Goal: Use online tool/utility: Utilize a website feature to perform a specific function

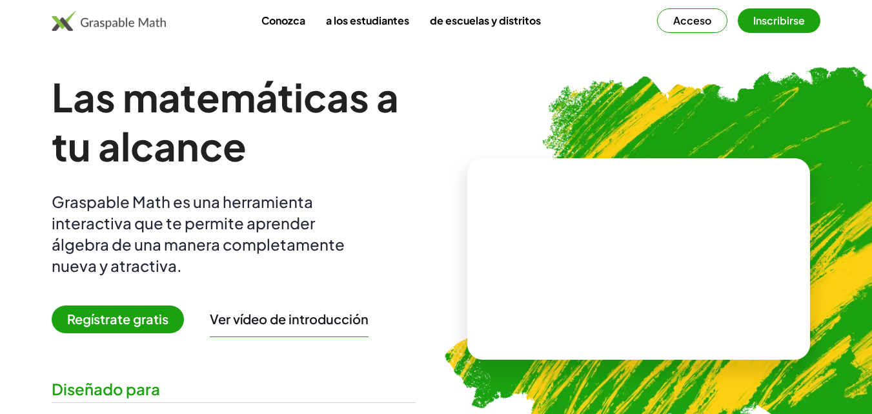
scroll to position [129, 0]
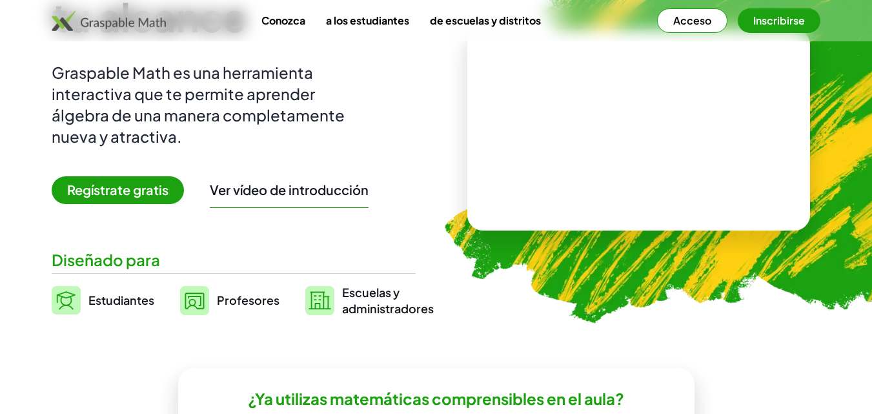
click at [253, 299] on font "Profesores" at bounding box center [248, 300] width 63 height 15
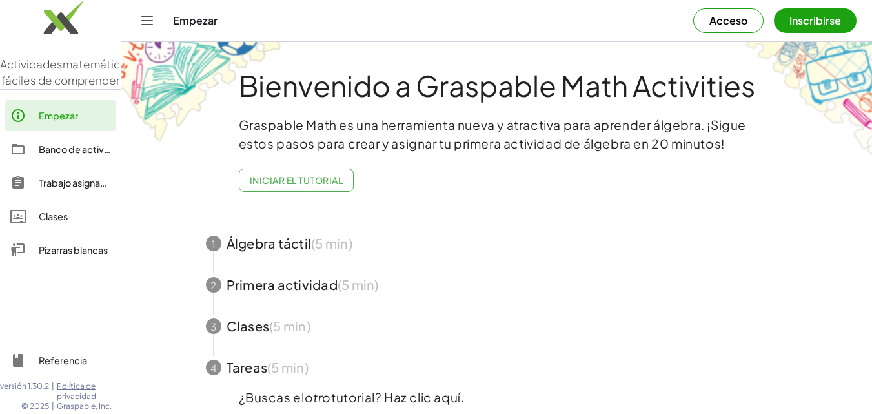
click at [147, 21] on icon "Cambiar navegación" at bounding box center [146, 20] width 15 height 15
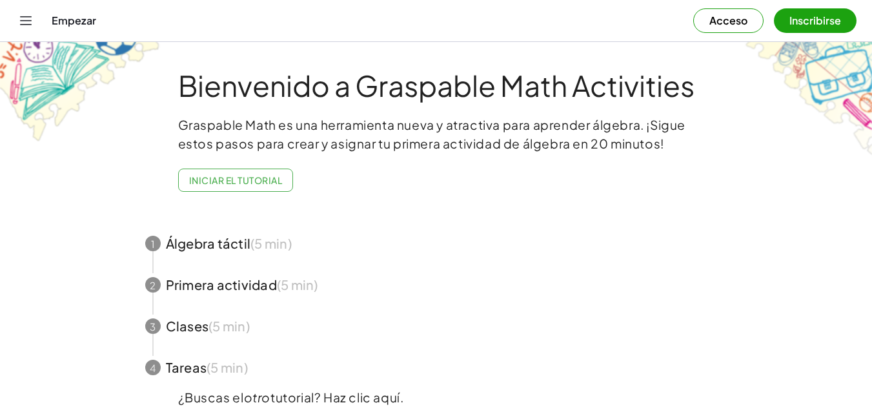
click at [28, 19] on icon "Cambiar navegación" at bounding box center [25, 20] width 15 height 15
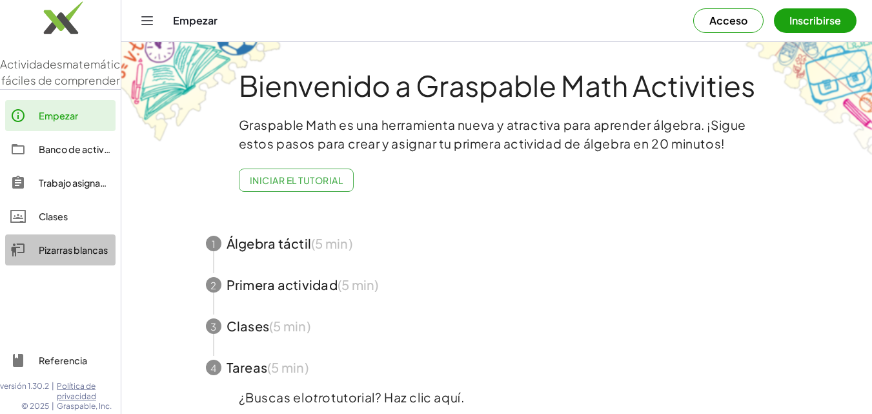
click at [92, 256] on font "Pizarras blancas" at bounding box center [73, 250] width 69 height 12
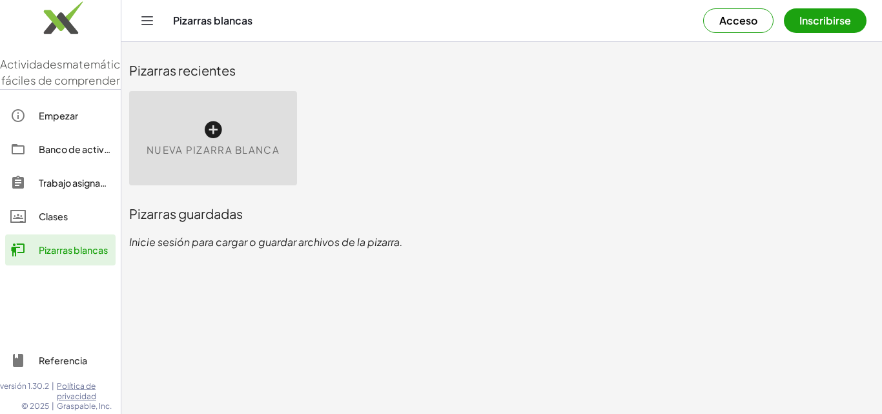
click at [220, 113] on div "Nueva pizarra blanca" at bounding box center [213, 138] width 168 height 94
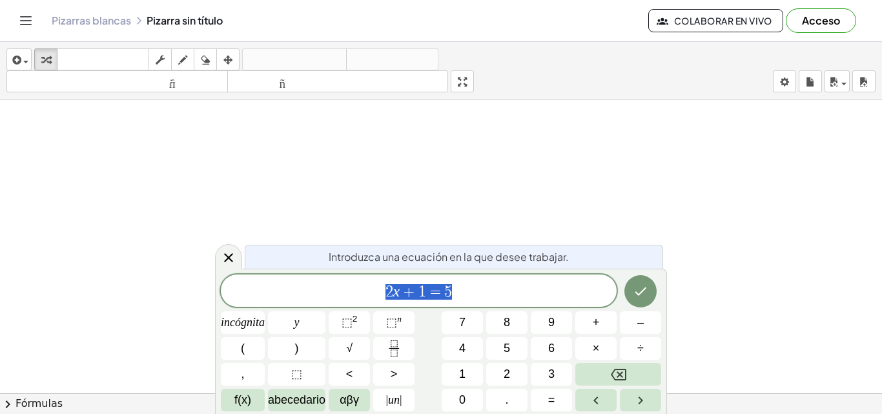
click at [465, 284] on div "****** 2 x + 1 = 5" at bounding box center [419, 290] width 396 height 32
click at [25, 22] on icon "Cambiar navegación" at bounding box center [25, 20] width 15 height 15
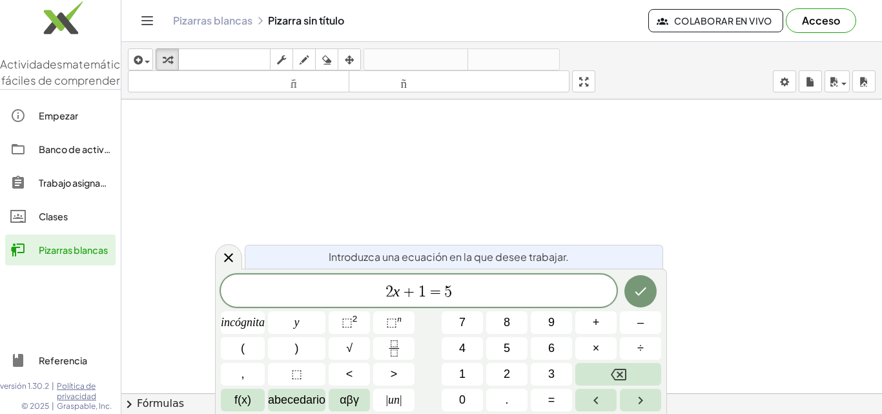
click at [144, 23] on icon "Cambiar navegación" at bounding box center [146, 20] width 15 height 15
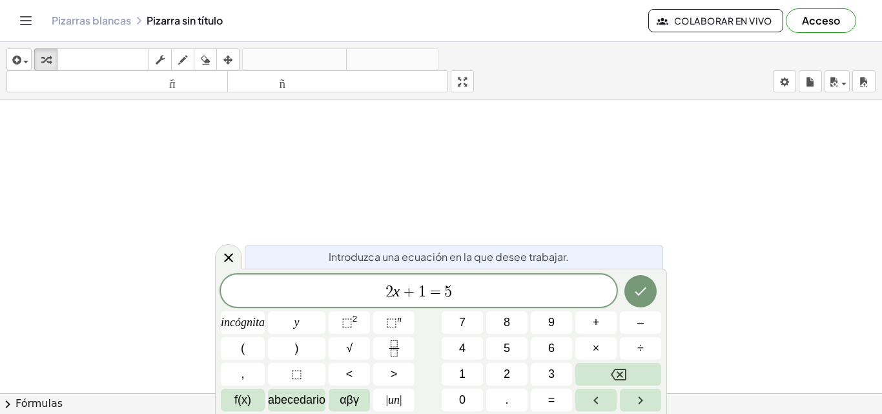
click at [26, 19] on icon "Cambiar navegación" at bounding box center [25, 20] width 15 height 15
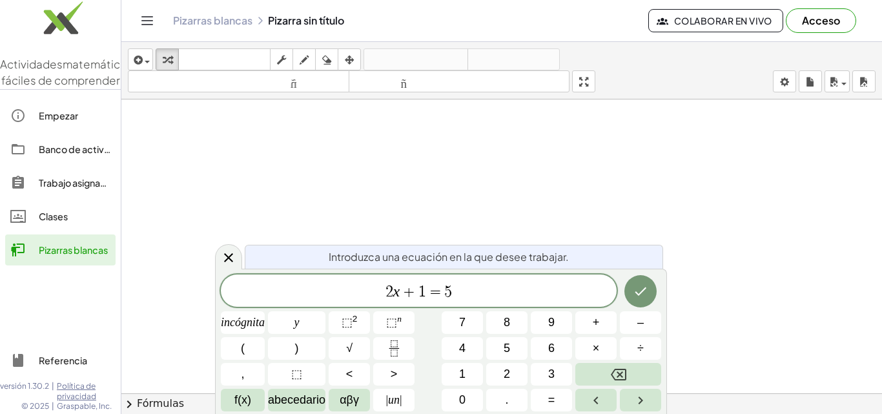
click at [70, 224] on div "Clases" at bounding box center [75, 216] width 72 height 15
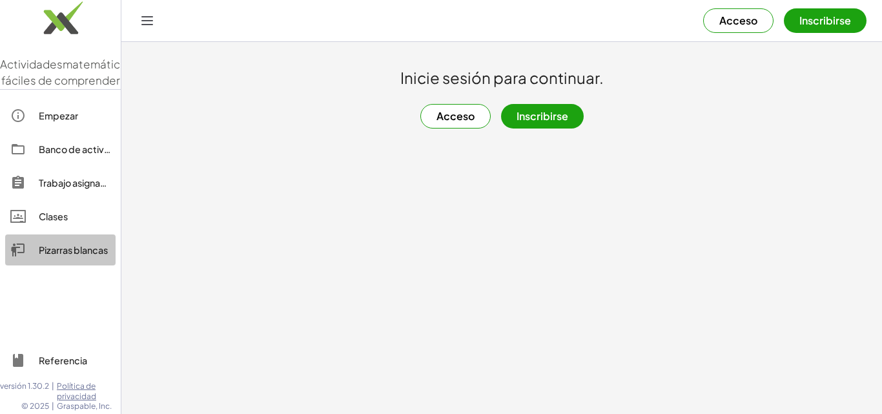
click at [73, 256] on link "Pizarras blancas" at bounding box center [60, 249] width 110 height 31
